Goal: Register for event/course

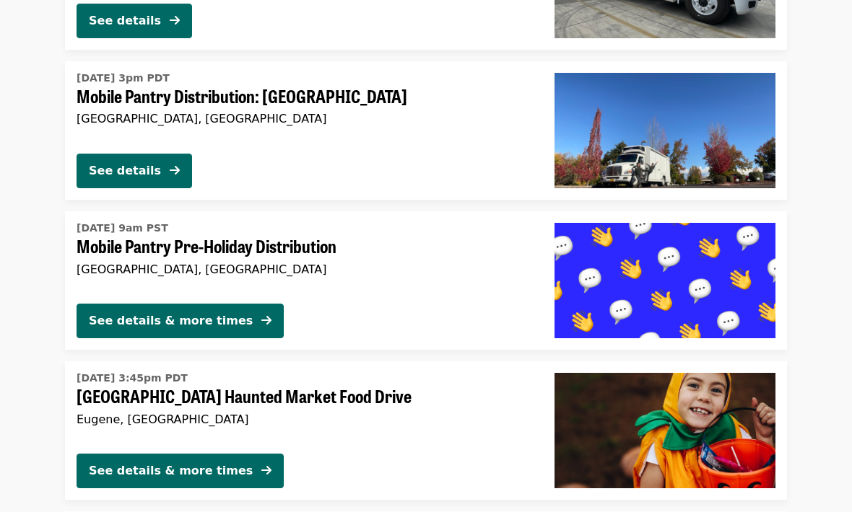
scroll to position [1906, 0]
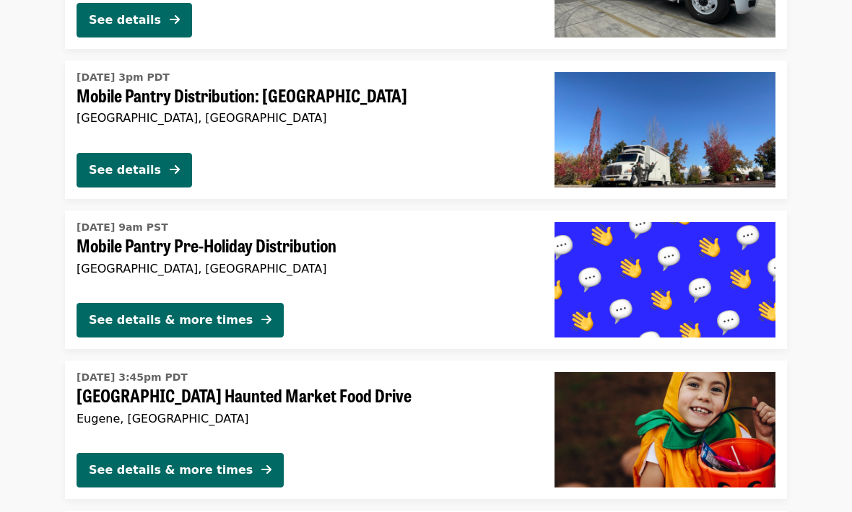
click at [318, 239] on span "Mobile Pantry Pre-Holiday Distribution" at bounding box center [304, 245] width 455 height 21
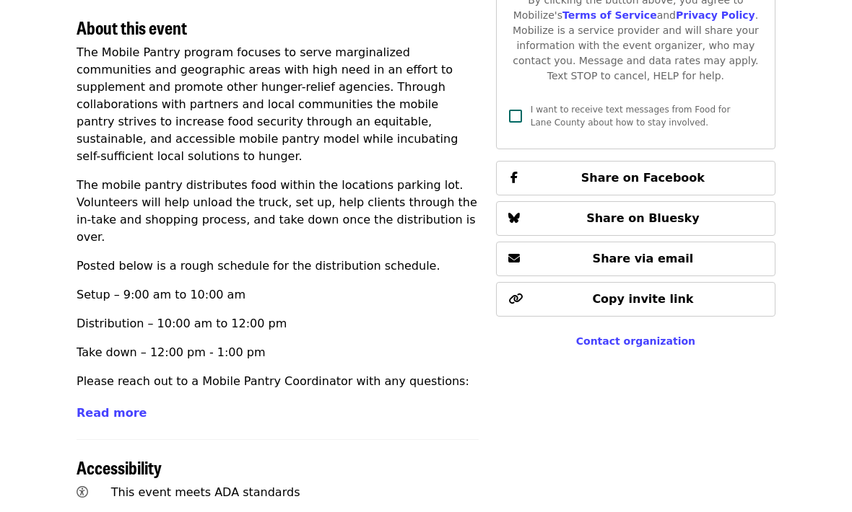
scroll to position [533, 0]
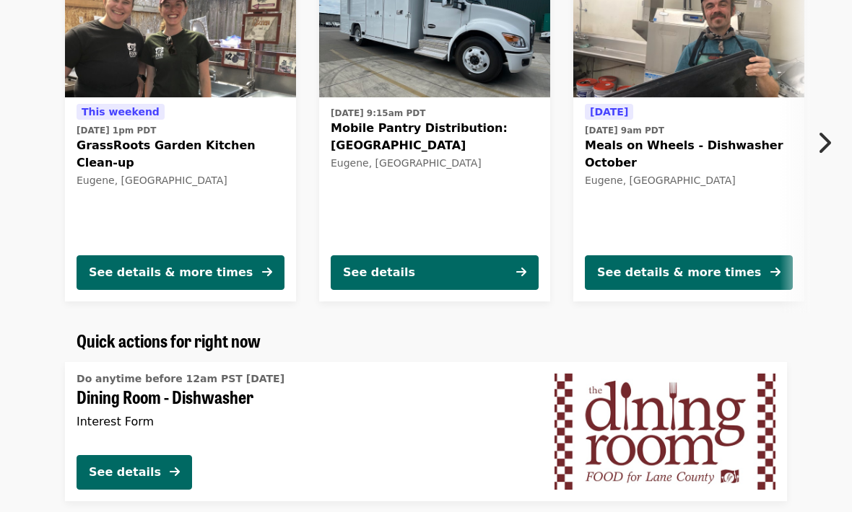
scroll to position [582, 0]
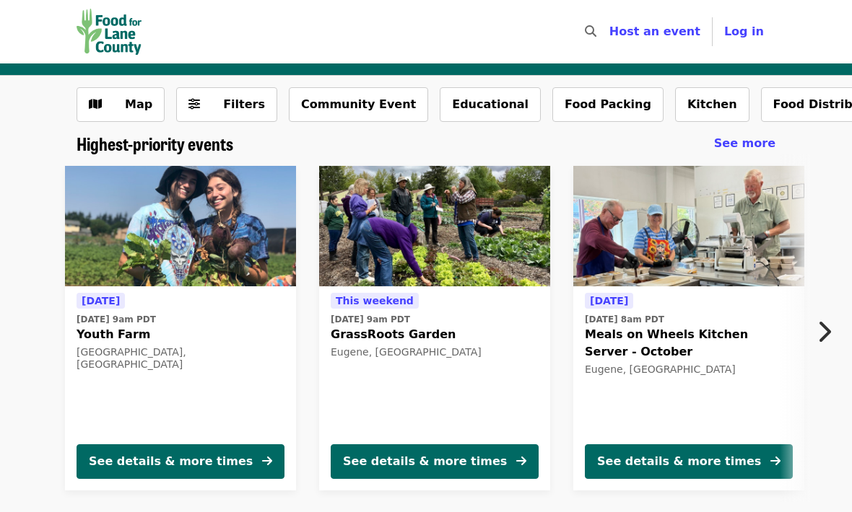
click at [362, 109] on button "Community Event" at bounding box center [358, 104] width 139 height 35
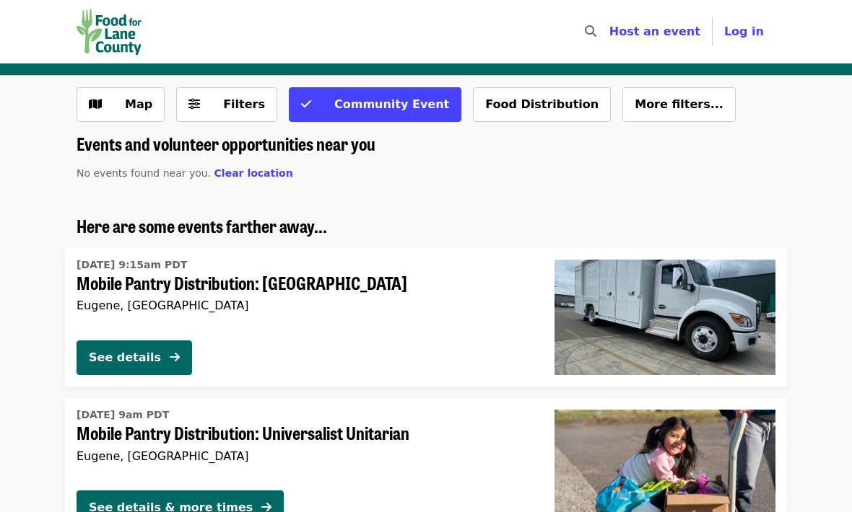
click at [509, 104] on button "Food Distribution" at bounding box center [542, 104] width 138 height 35
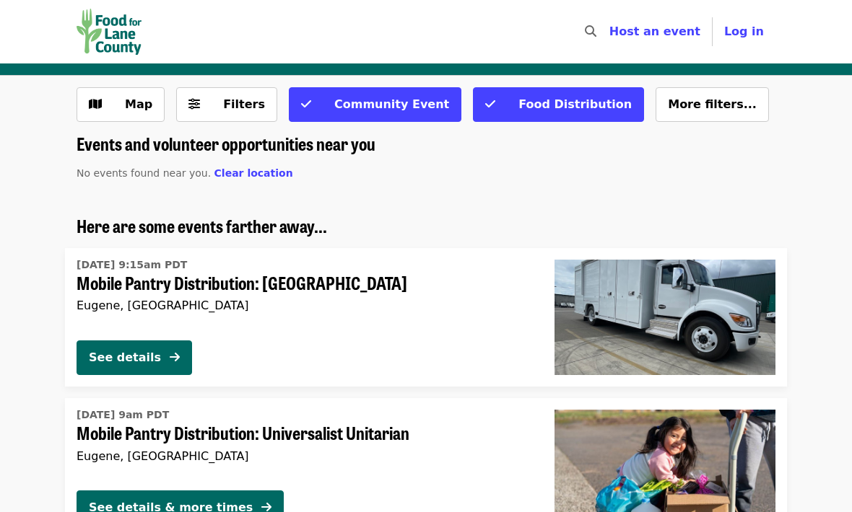
click at [668, 108] on span "More filters..." at bounding box center [712, 104] width 89 height 14
